Goal: Information Seeking & Learning: Learn about a topic

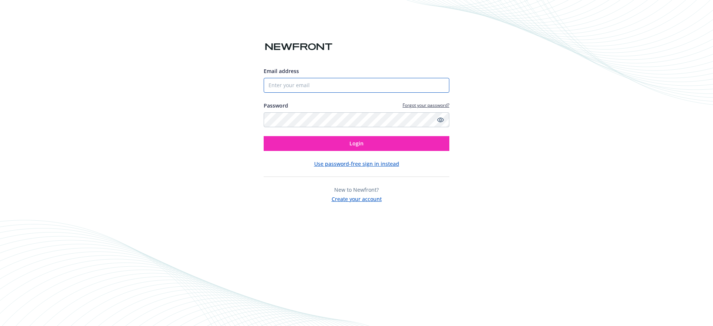
click at [320, 87] on input "Email address" at bounding box center [357, 85] width 186 height 15
paste input "[PERSON_NAME][EMAIL_ADDRESS][DOMAIN_NAME]"
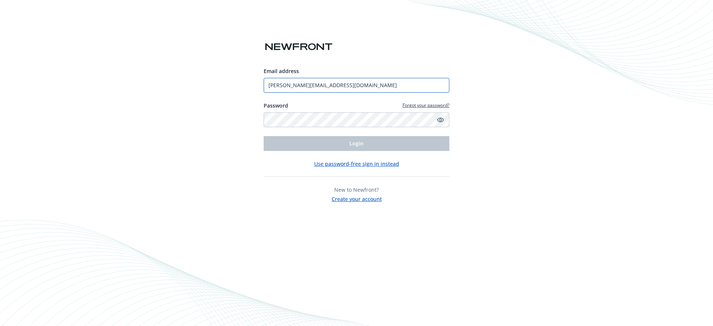
type input "[PERSON_NAME][EMAIL_ADDRESS][DOMAIN_NAME]"
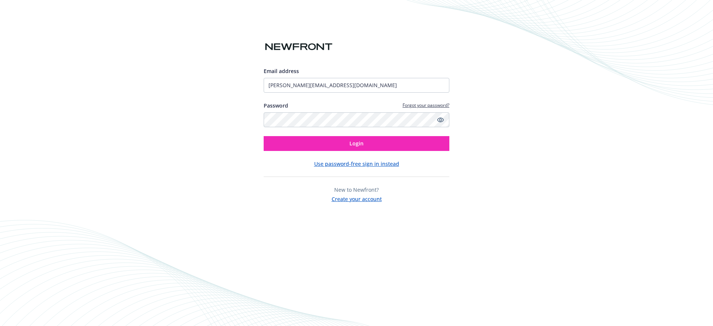
click at [313, 135] on div "Email address chelsea.gonzalez@groundtruth.com Password Forgot your password? L…" at bounding box center [357, 109] width 186 height 84
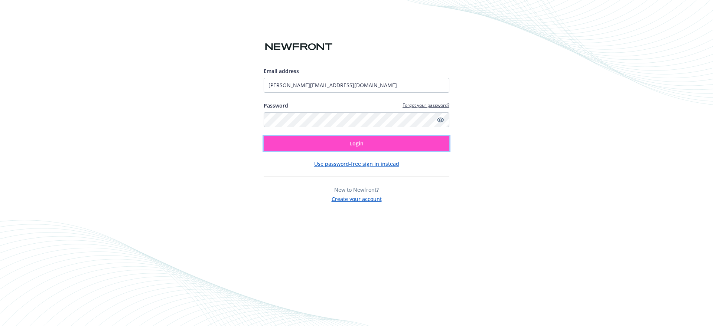
click at [313, 137] on button "Login" at bounding box center [357, 143] width 186 height 15
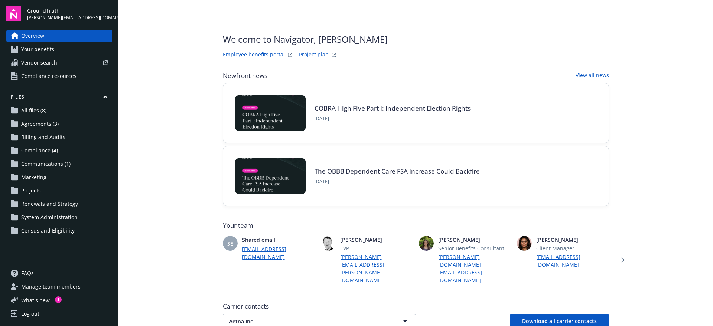
click at [83, 108] on link "All files (8)" at bounding box center [59, 111] width 106 height 12
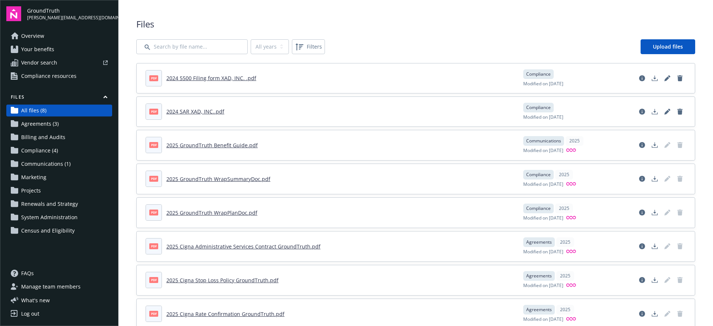
click at [56, 51] on link "Your benefits" at bounding box center [59, 49] width 106 height 12
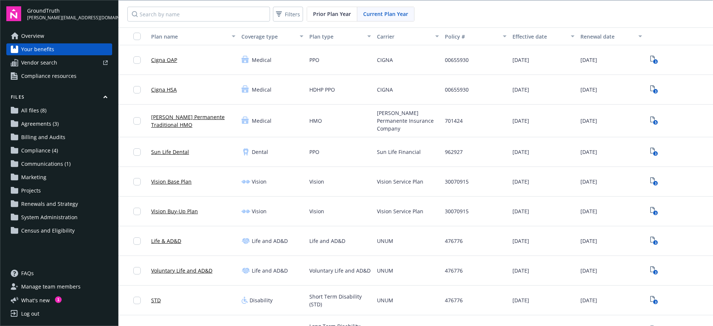
click at [201, 33] on div "Plan name" at bounding box center [189, 37] width 76 height 8
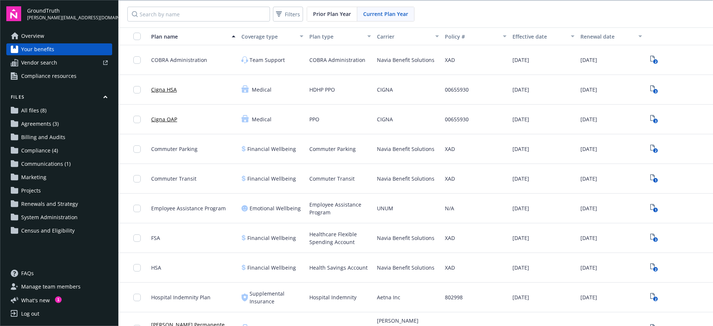
click at [204, 35] on div "Plan name" at bounding box center [189, 37] width 76 height 8
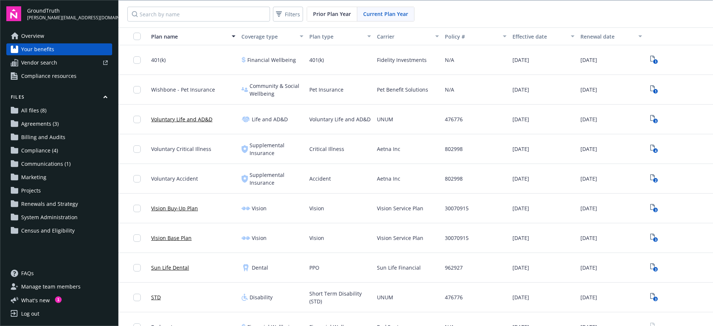
click at [394, 41] on button "Carrier" at bounding box center [408, 36] width 68 height 18
click at [385, 37] on div "Carrier" at bounding box center [404, 37] width 54 height 8
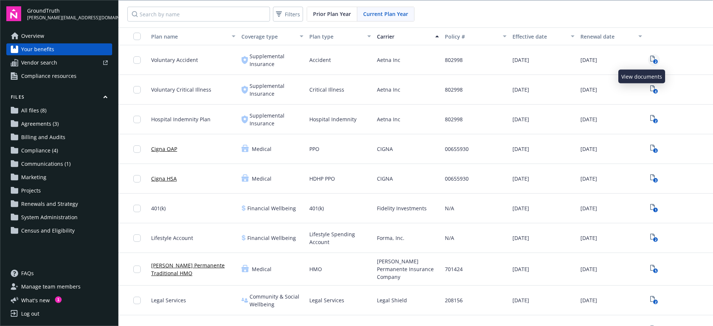
click at [650, 56] on icon "View Plan Documents" at bounding box center [652, 59] width 4 height 6
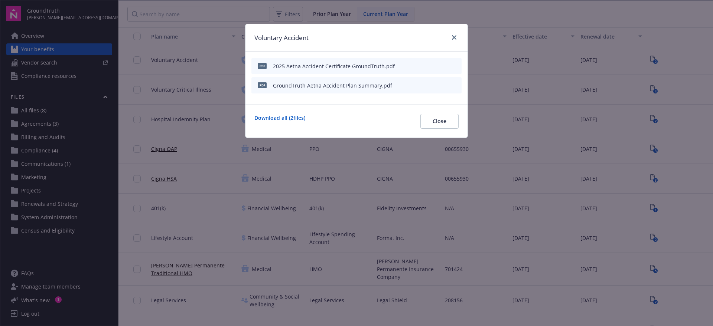
click at [654, 95] on div "Voluntary Accident pdf 2025 Aetna Accident Certificate GroundTruth.pdf pdf Grou…" at bounding box center [356, 163] width 713 height 326
click at [641, 88] on div "Voluntary Accident pdf 2025 Aetna Accident Certificate GroundTruth.pdf pdf Grou…" at bounding box center [356, 163] width 713 height 326
drag, startPoint x: 443, startPoint y: 117, endPoint x: 450, endPoint y: 115, distance: 6.8
click at [443, 118] on button "Close" at bounding box center [439, 121] width 38 height 15
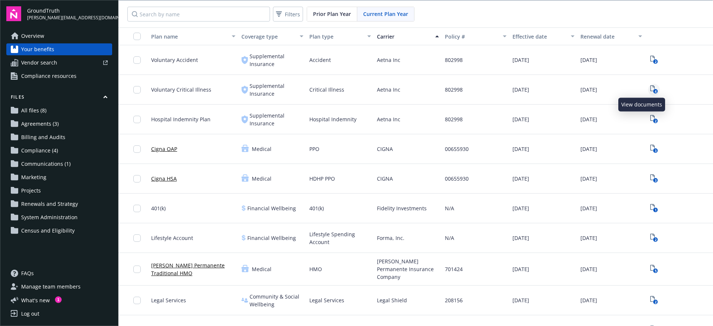
click at [650, 88] on icon "4" at bounding box center [654, 89] width 8 height 9
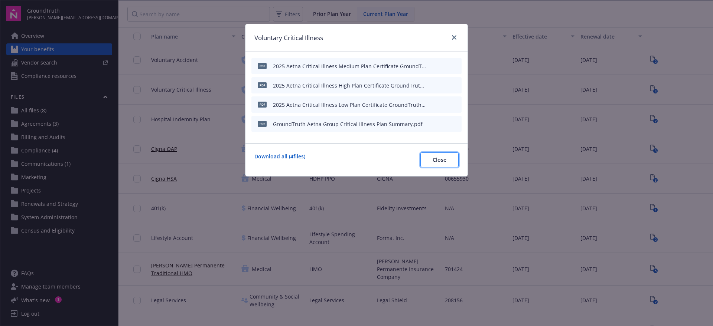
click at [435, 163] on span "Close" at bounding box center [440, 159] width 14 height 7
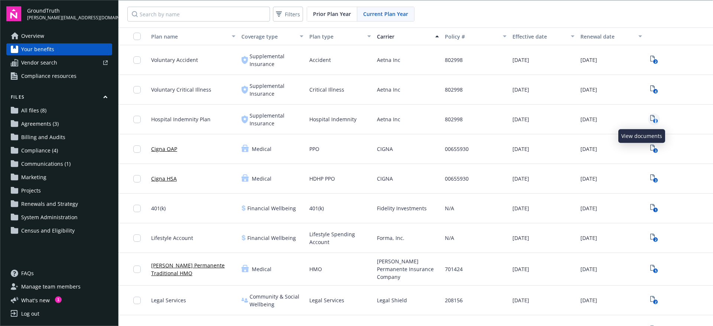
click at [654, 120] on text "2" at bounding box center [655, 121] width 2 height 5
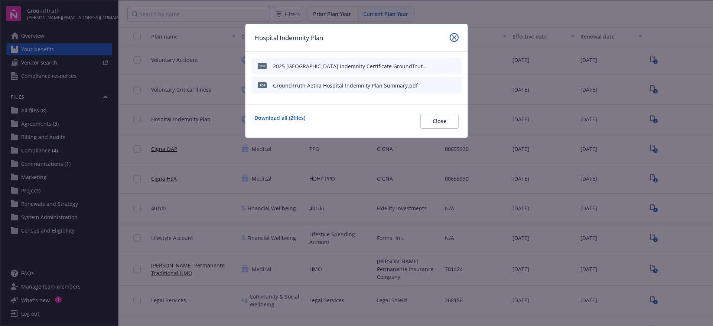
drag, startPoint x: 458, startPoint y: 36, endPoint x: 433, endPoint y: 49, distance: 27.9
click at [457, 36] on link "close" at bounding box center [454, 37] width 9 height 9
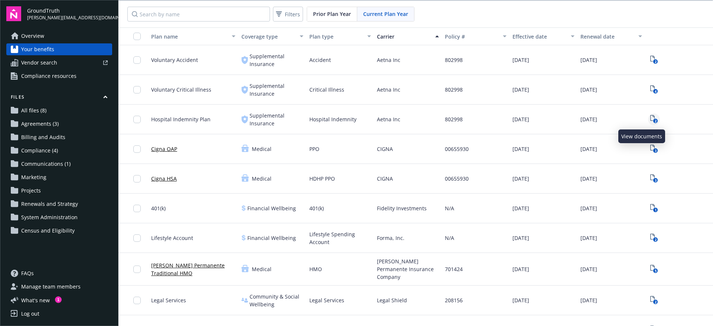
click at [650, 118] on icon "2" at bounding box center [654, 119] width 8 height 9
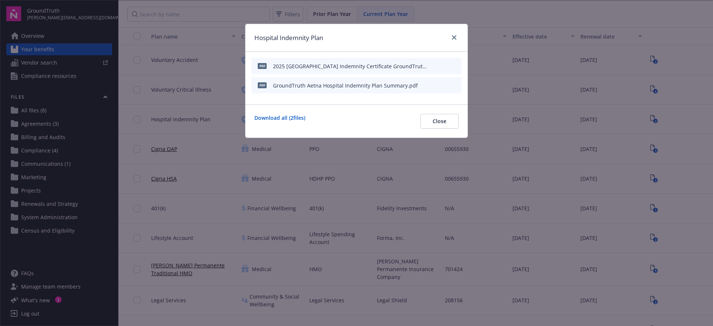
click at [456, 84] on icon "preview file" at bounding box center [454, 84] width 7 height 5
click at [453, 65] on icon "preview file" at bounding box center [454, 65] width 7 height 5
click at [437, 121] on span "Close" at bounding box center [440, 121] width 14 height 7
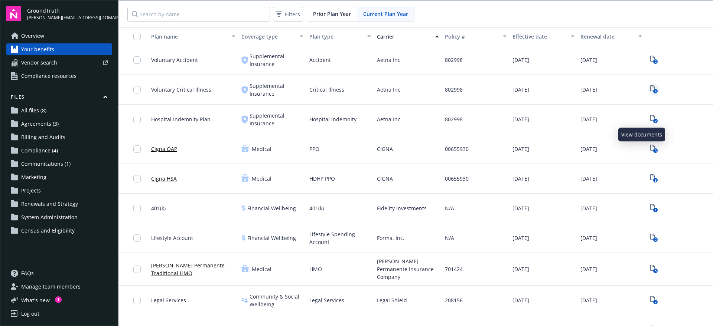
click at [653, 90] on rect "View Plan Documents" at bounding box center [655, 91] width 5 height 5
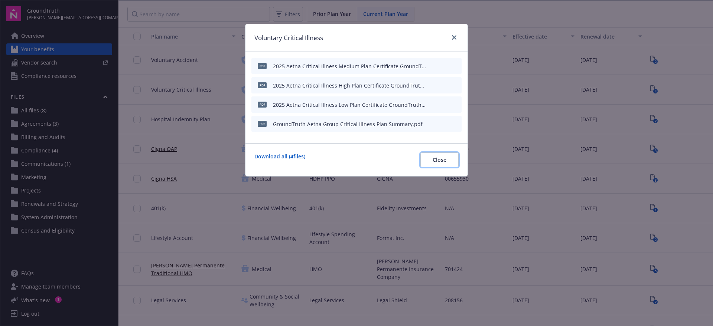
click at [444, 160] on span "Close" at bounding box center [440, 159] width 14 height 7
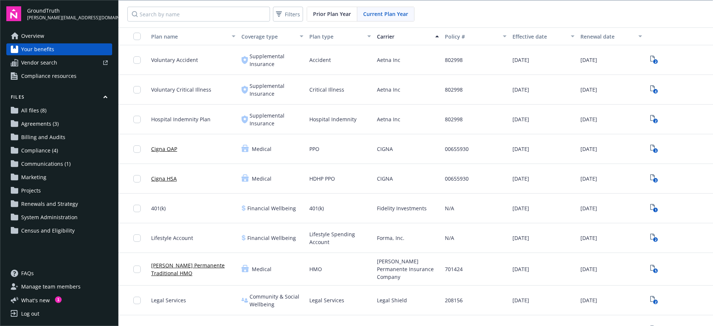
click at [40, 119] on span "Agreements (3)" at bounding box center [40, 124] width 38 height 12
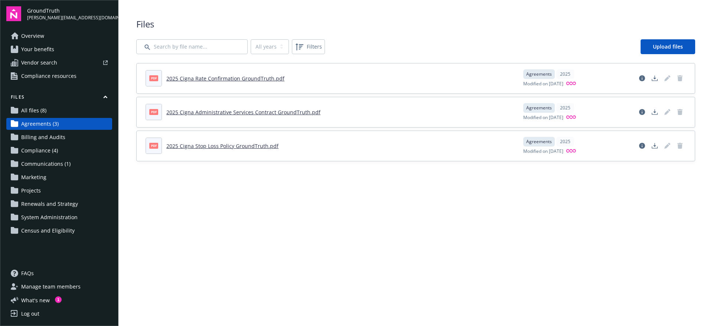
click at [48, 105] on link "All files (8)" at bounding box center [59, 111] width 106 height 12
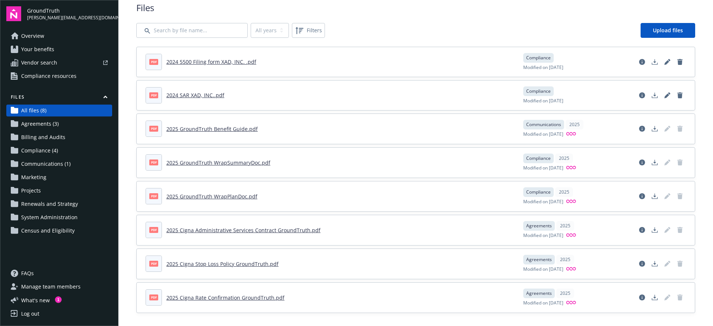
scroll to position [21, 0]
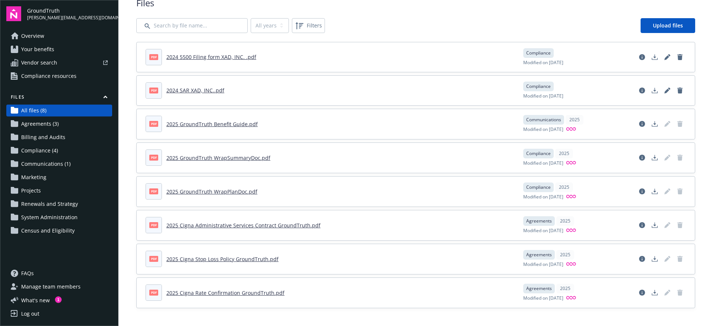
click at [29, 231] on span "Census and Eligibility" at bounding box center [47, 231] width 53 height 12
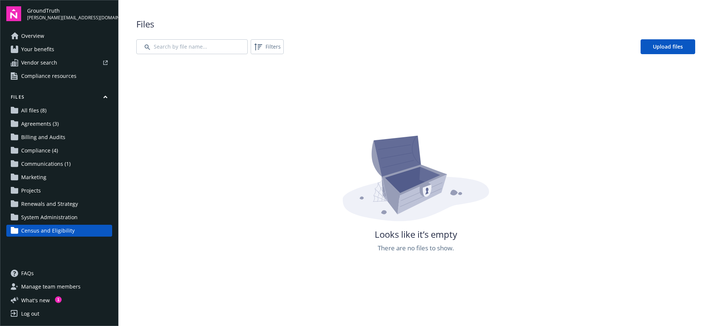
click at [37, 214] on span "System Administration" at bounding box center [49, 218] width 56 height 12
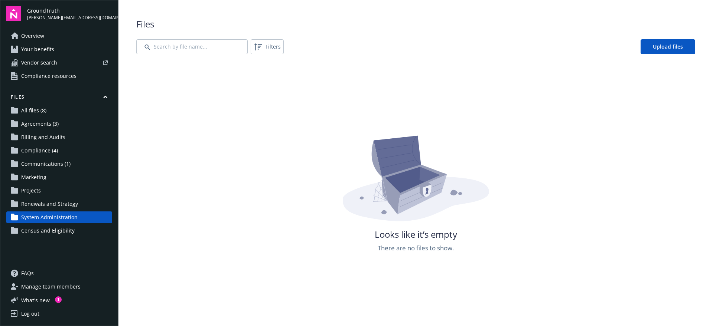
click at [39, 201] on span "Renewals and Strategy" at bounding box center [49, 204] width 57 height 12
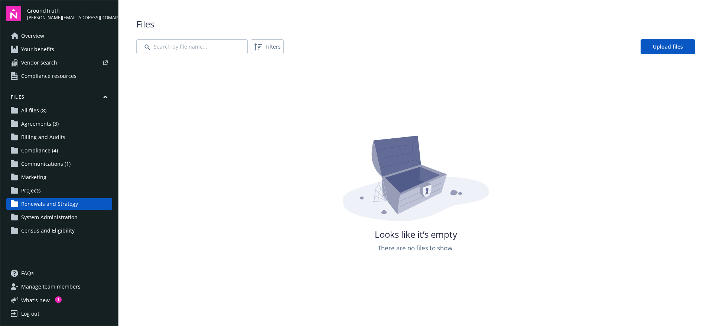
click at [37, 187] on span "Projects" at bounding box center [31, 191] width 20 height 12
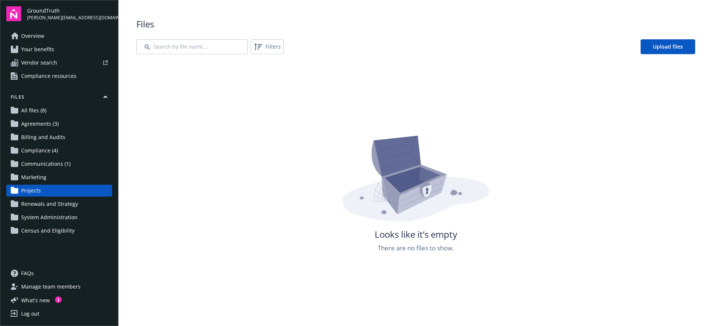
click at [38, 175] on span "Marketing" at bounding box center [33, 178] width 25 height 12
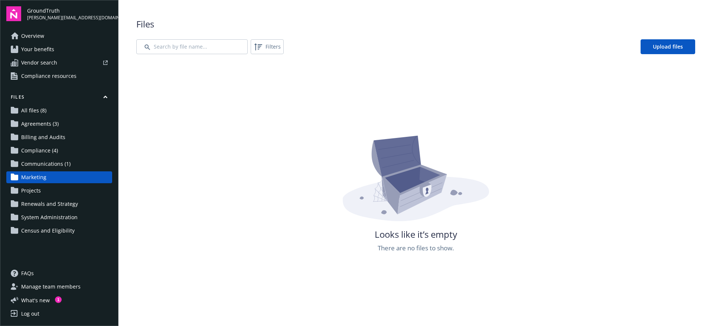
click at [43, 165] on span "Communications (1)" at bounding box center [45, 164] width 49 height 12
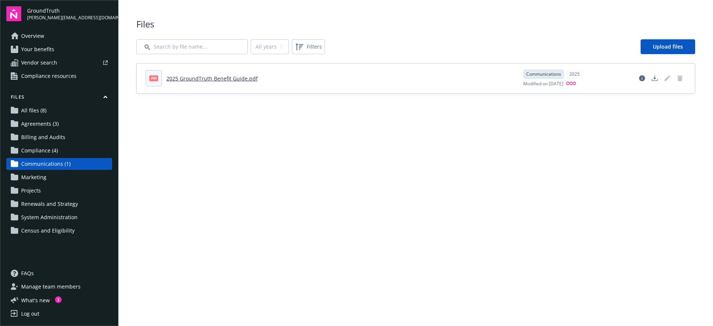
click at [46, 149] on span "Compliance (4)" at bounding box center [39, 151] width 37 height 12
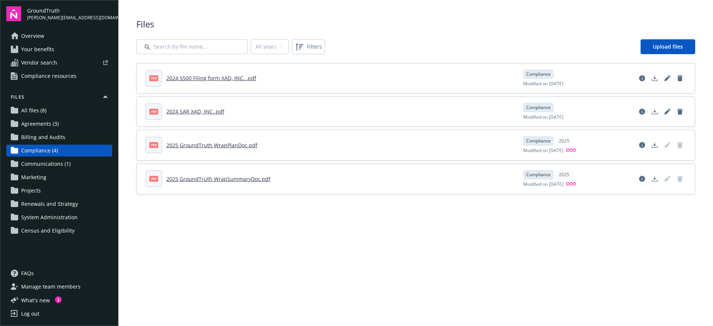
click at [59, 73] on span "Compliance resources" at bounding box center [48, 76] width 55 height 12
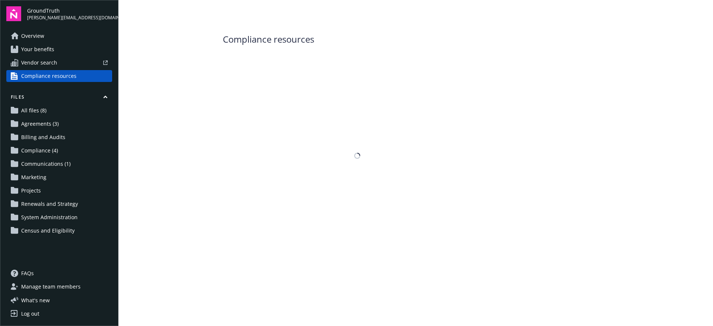
click at [54, 46] on link "Your benefits" at bounding box center [59, 49] width 106 height 12
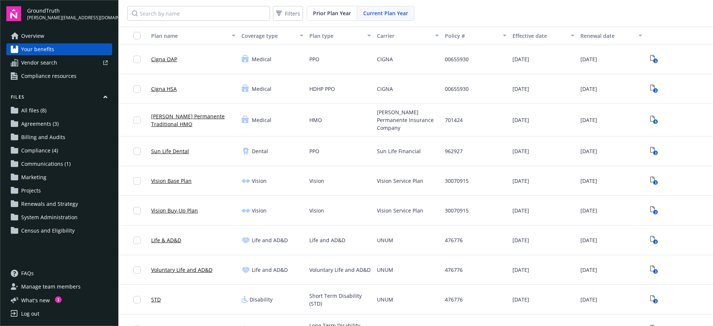
click at [338, 1] on div "Filters Prior Plan Year Current Plan Year" at bounding box center [415, 13] width 595 height 27
click at [333, 10] on span "Prior Plan Year" at bounding box center [332, 13] width 38 height 8
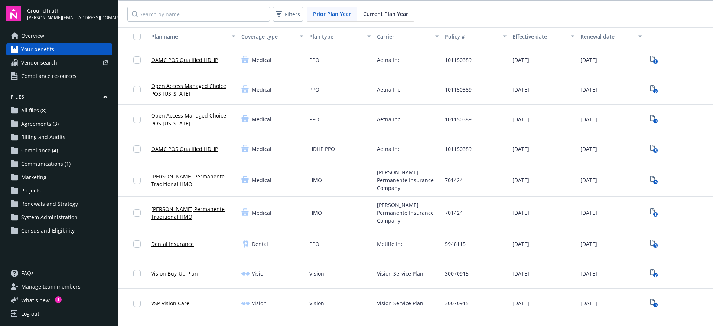
click at [385, 34] on div "Carrier" at bounding box center [404, 37] width 54 height 8
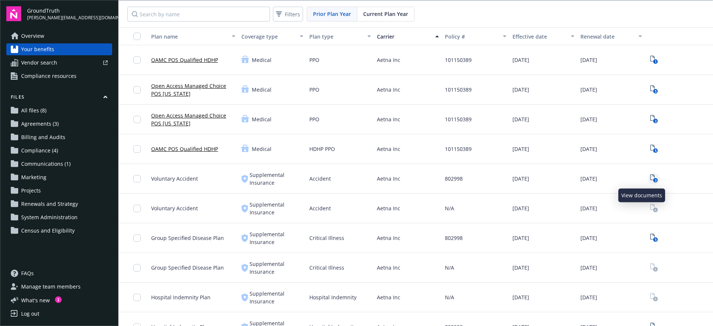
click at [650, 178] on icon "3" at bounding box center [654, 179] width 8 height 9
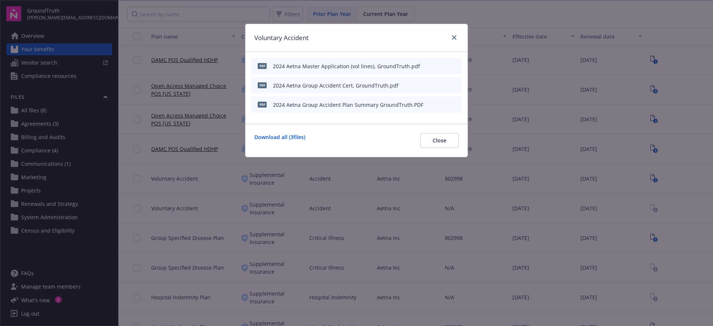
click at [455, 64] on icon "preview file" at bounding box center [454, 65] width 7 height 5
click at [456, 39] on icon "close" at bounding box center [454, 37] width 4 height 4
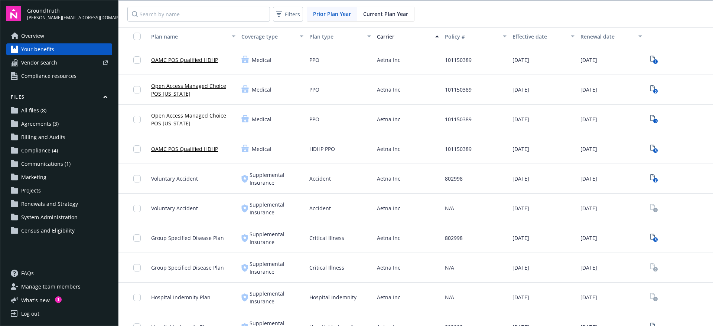
scroll to position [46, 0]
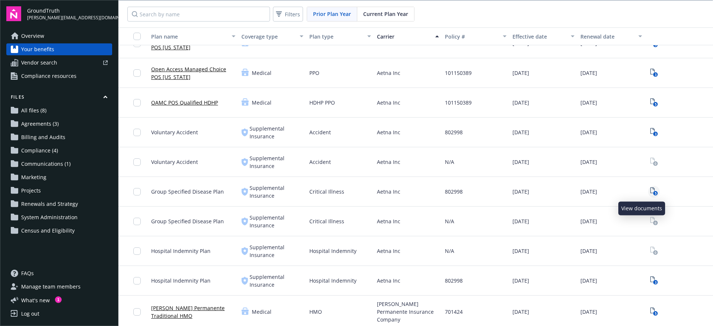
click at [650, 191] on icon "View Plan Documents" at bounding box center [652, 191] width 4 height 6
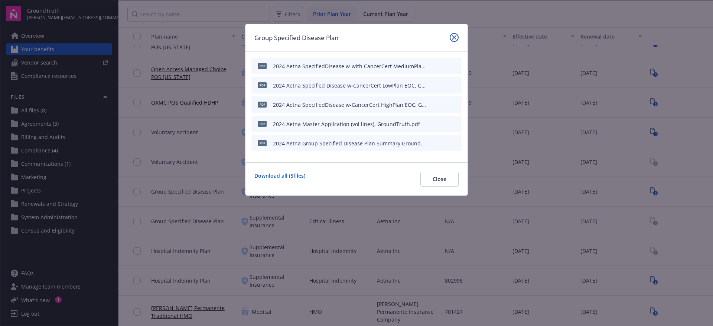
click at [459, 36] on div "Group Specified Disease Plan" at bounding box center [356, 38] width 222 height 28
click at [453, 31] on div "Group Specified Disease Plan" at bounding box center [356, 38] width 222 height 28
click at [453, 41] on link "close" at bounding box center [454, 37] width 9 height 9
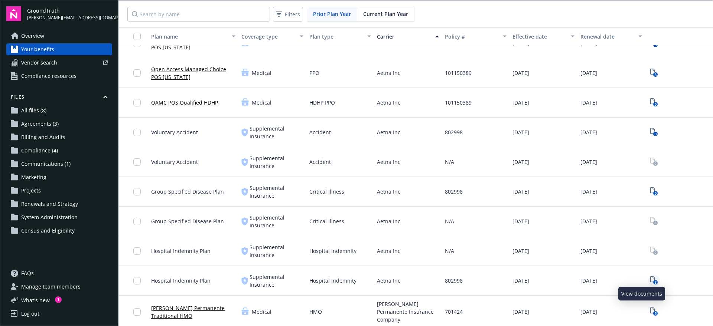
click at [653, 281] on rect "View Plan Documents" at bounding box center [655, 282] width 5 height 5
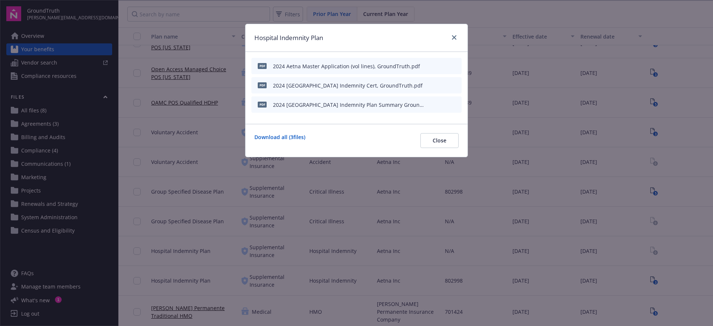
click at [451, 42] on div at bounding box center [453, 38] width 12 height 10
click at [456, 41] on div at bounding box center [453, 38] width 12 height 10
click at [454, 37] on icon "close" at bounding box center [454, 37] width 4 height 4
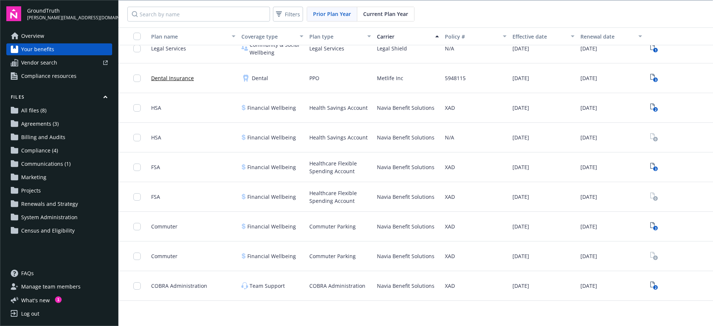
scroll to position [603, 0]
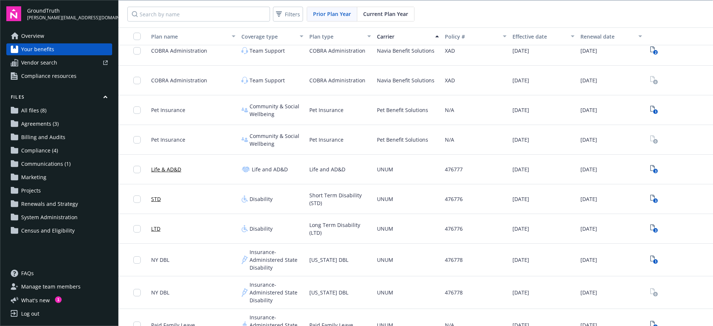
click at [49, 31] on link "Overview" at bounding box center [59, 36] width 106 height 12
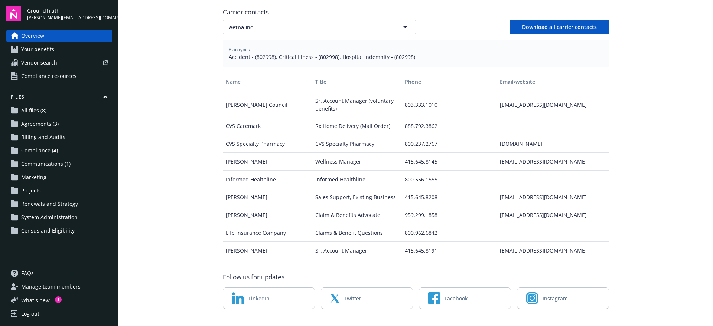
scroll to position [100, 0]
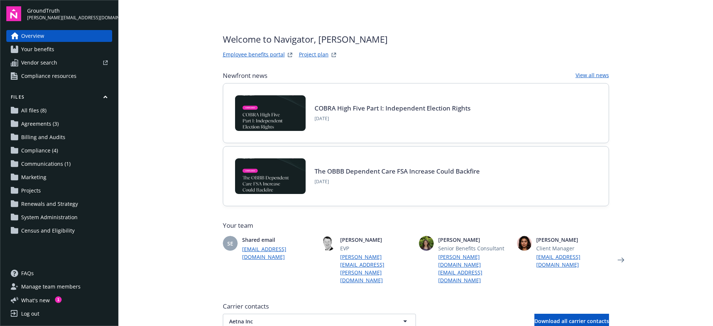
click at [26, 108] on span "All files (8)" at bounding box center [33, 111] width 25 height 12
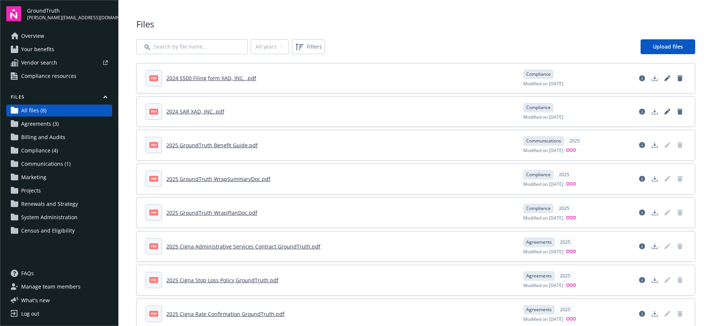
click at [59, 51] on link "Your benefits" at bounding box center [59, 49] width 106 height 12
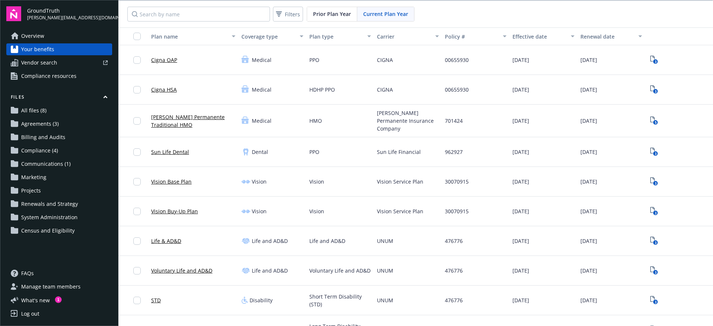
click at [381, 25] on div "Filters Prior Plan Year Current Plan Year" at bounding box center [415, 14] width 595 height 27
click at [379, 33] on div "Carrier" at bounding box center [404, 37] width 54 height 8
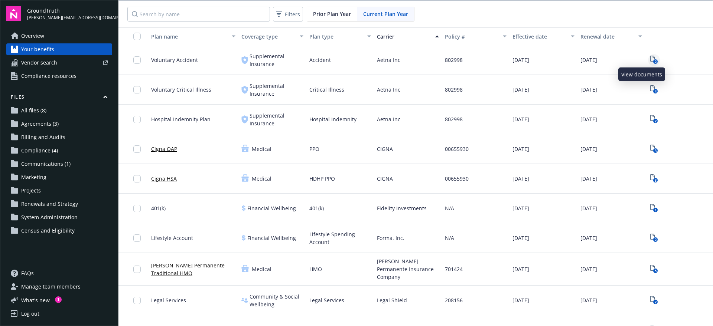
click at [650, 59] on icon "2" at bounding box center [654, 60] width 8 height 9
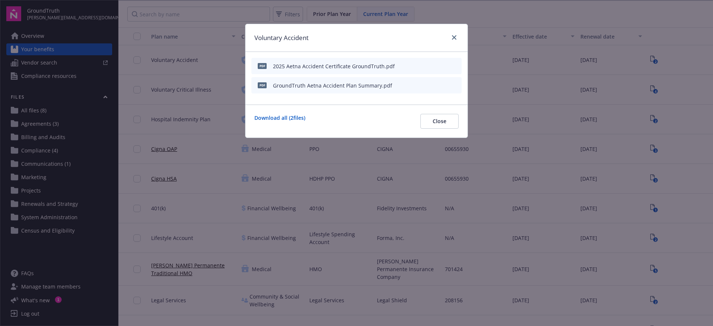
click at [452, 66] on icon "preview file" at bounding box center [454, 65] width 7 height 5
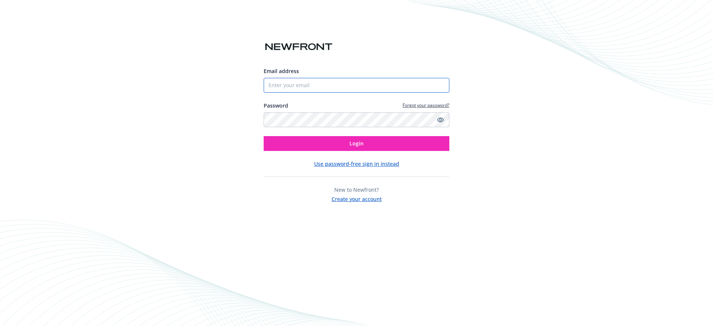
click at [313, 88] on input "Email address" at bounding box center [357, 85] width 186 height 15
type input "[PERSON_NAME][EMAIL_ADDRESS][DOMAIN_NAME]"
click at [264, 136] on button "Login" at bounding box center [357, 143] width 186 height 15
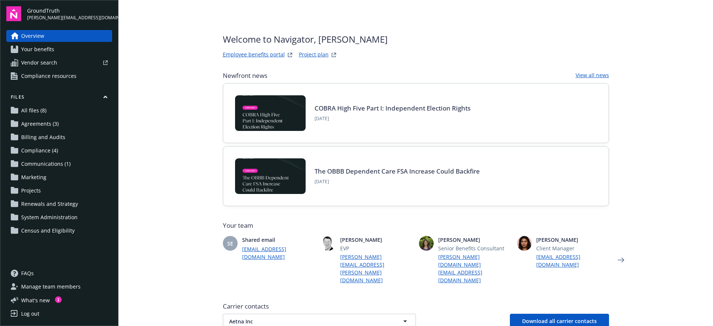
click at [43, 110] on span "All files (8)" at bounding box center [33, 111] width 25 height 12
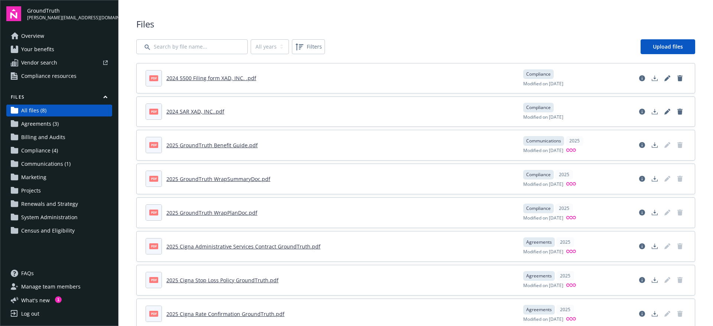
click at [42, 48] on span "Your benefits" at bounding box center [37, 49] width 33 height 12
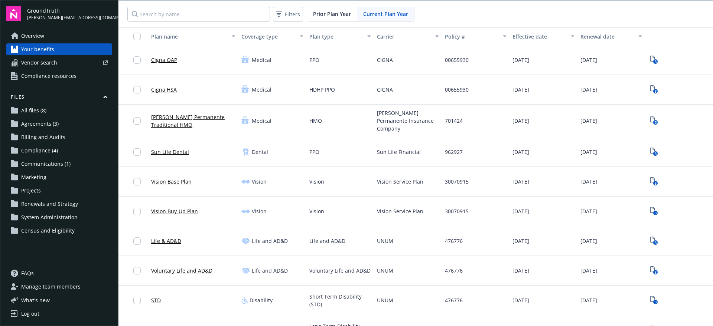
click at [48, 120] on span "Agreements (3)" at bounding box center [40, 124] width 38 height 12
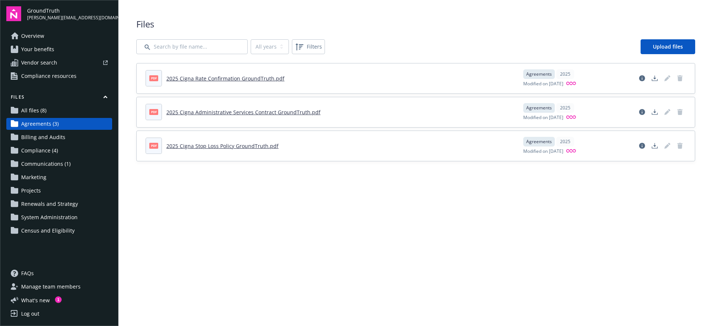
click at [28, 45] on span "Your benefits" at bounding box center [37, 49] width 33 height 12
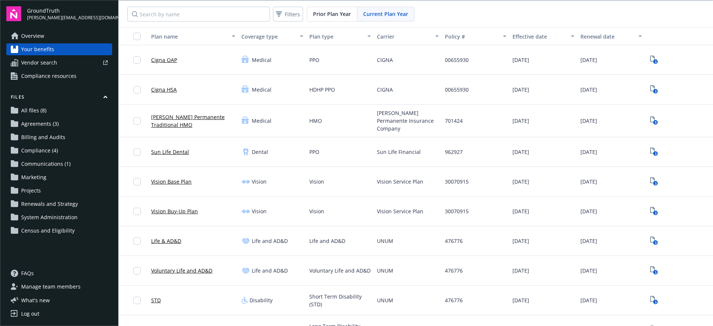
click at [335, 16] on span "Prior Plan Year" at bounding box center [332, 14] width 38 height 8
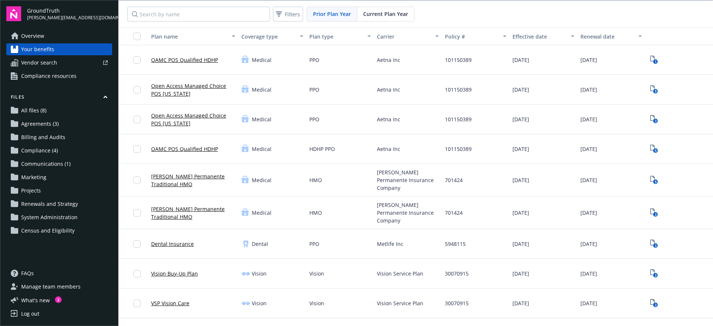
click at [380, 33] on div "Carrier" at bounding box center [404, 37] width 54 height 8
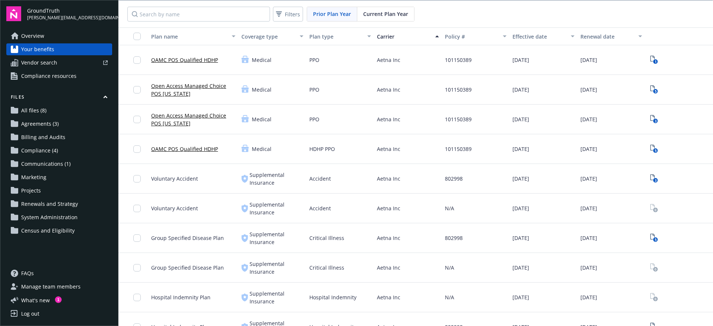
click at [384, 35] on div "Carrier" at bounding box center [404, 37] width 54 height 8
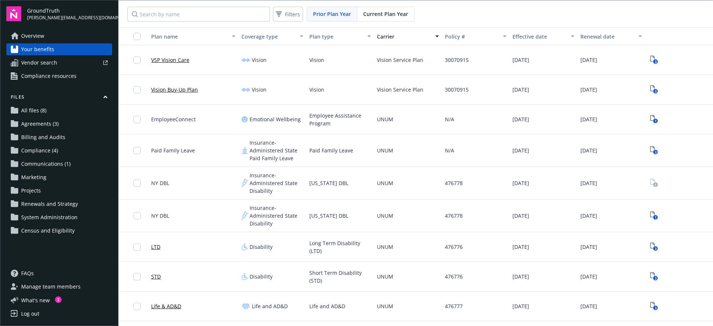
click at [384, 34] on div "Carrier" at bounding box center [404, 37] width 54 height 8
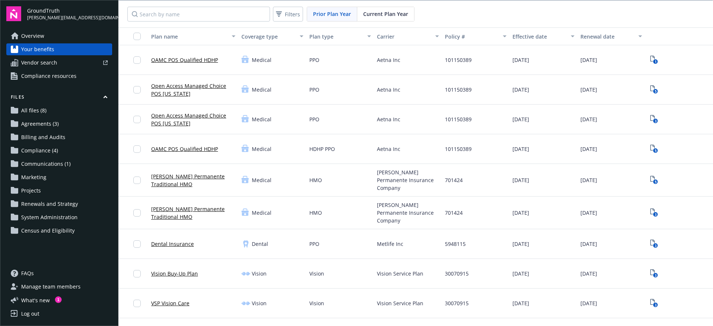
click at [383, 39] on div "Carrier" at bounding box center [404, 37] width 54 height 8
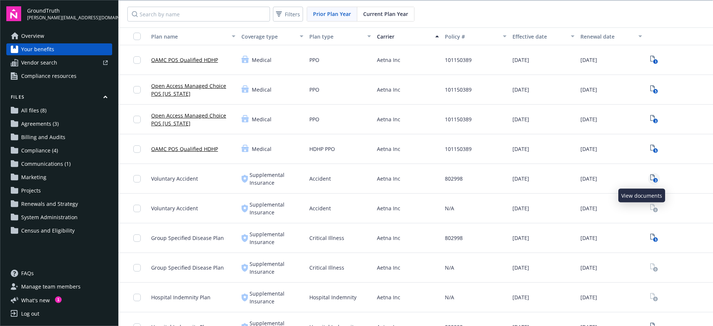
click at [650, 175] on icon "3" at bounding box center [654, 179] width 8 height 9
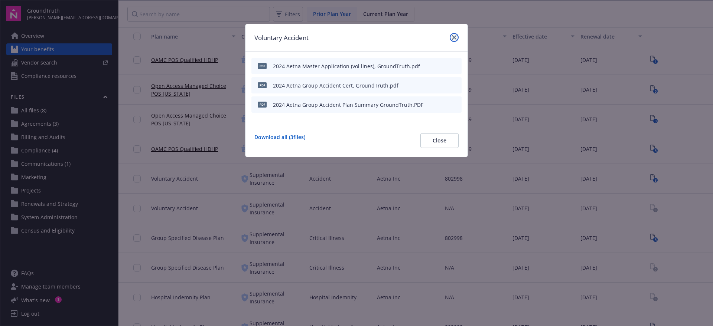
click at [453, 36] on icon "close" at bounding box center [454, 37] width 4 height 4
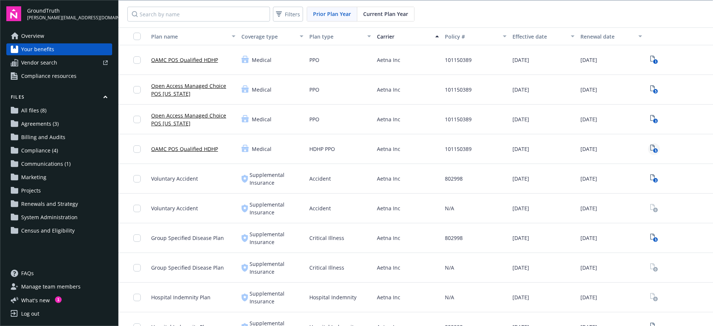
click at [650, 148] on icon "5" at bounding box center [654, 149] width 8 height 9
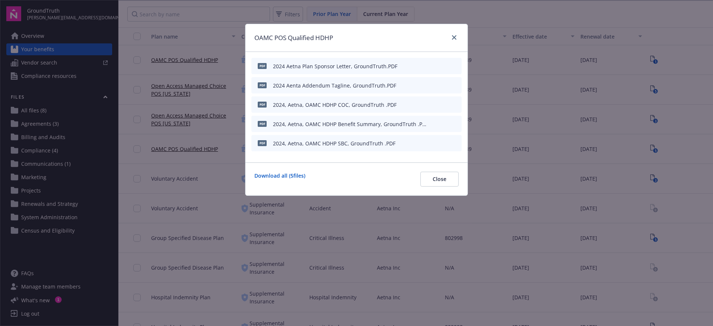
click at [453, 66] on icon "preview file" at bounding box center [454, 65] width 7 height 5
